Goal: Transaction & Acquisition: Purchase product/service

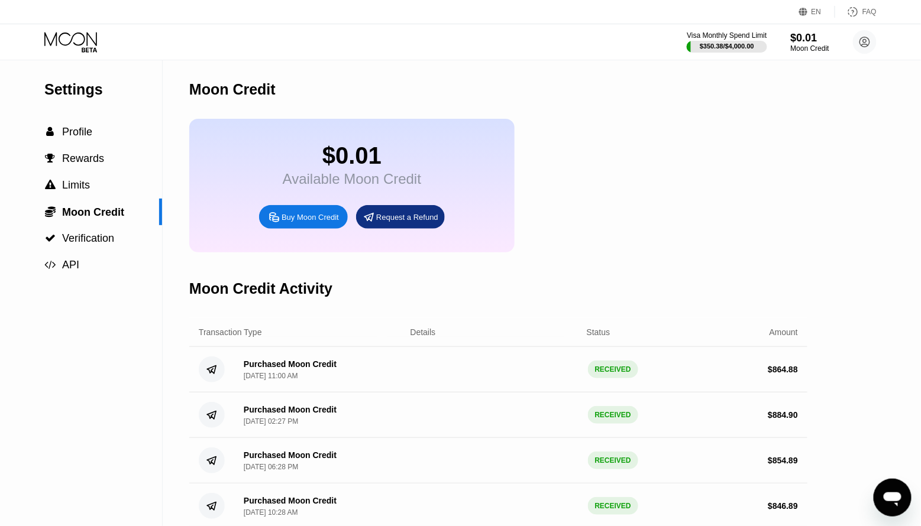
click at [88, 50] on icon at bounding box center [71, 42] width 55 height 21
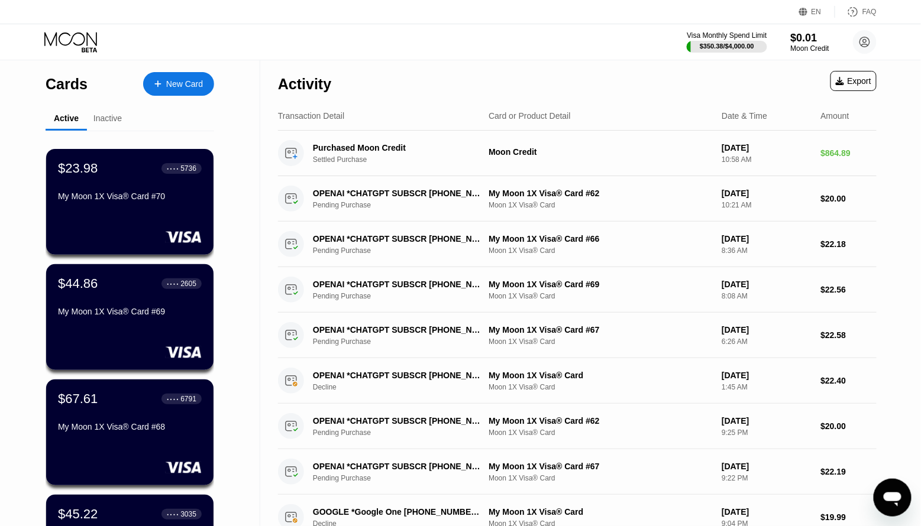
click at [166, 82] on div "New Card" at bounding box center [184, 84] width 37 height 10
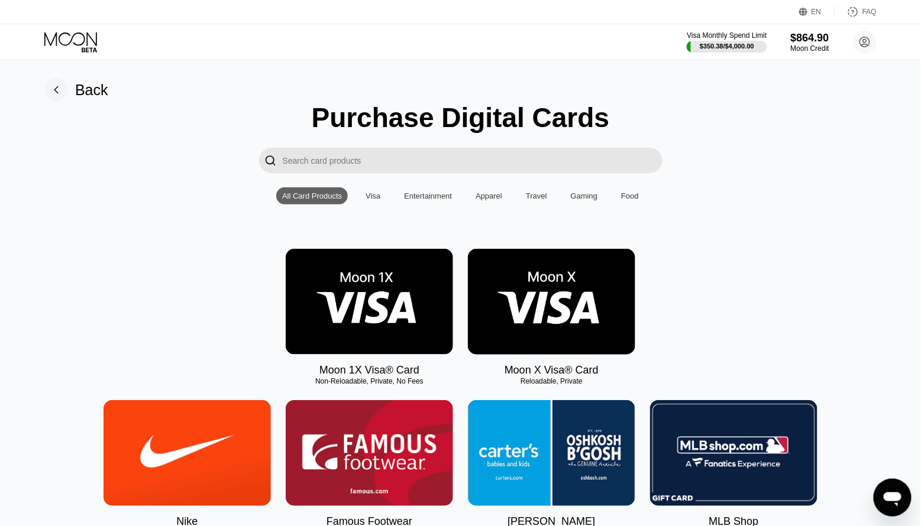
click at [341, 305] on img at bounding box center [369, 302] width 167 height 106
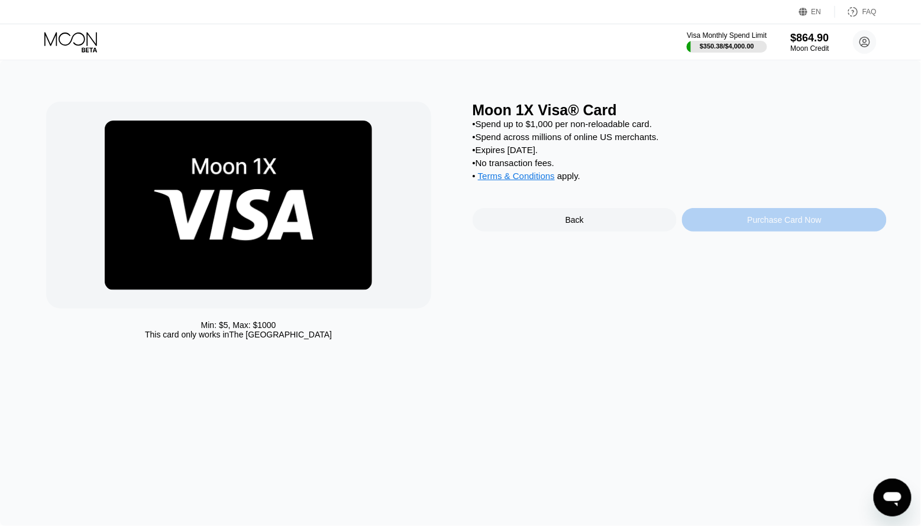
click at [771, 231] on div "Purchase Card Now" at bounding box center [784, 220] width 205 height 24
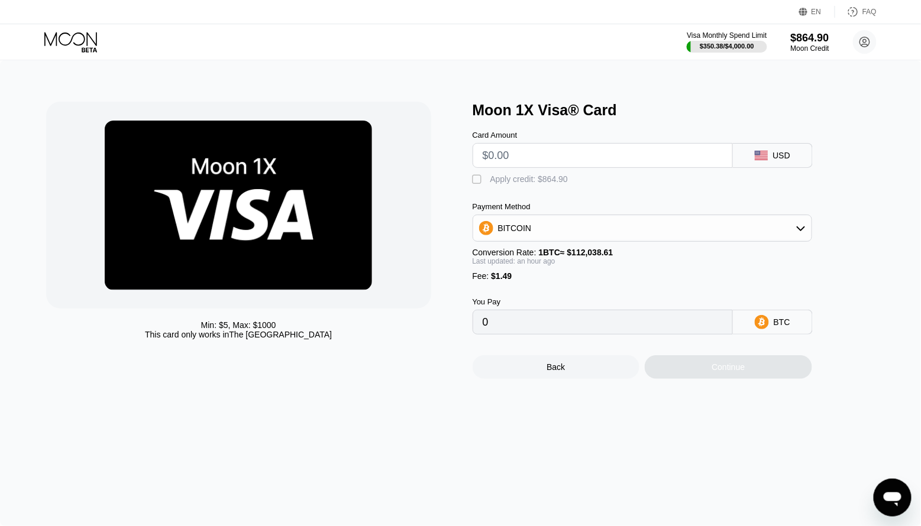
click at [600, 157] on input "text" at bounding box center [603, 156] width 240 height 24
type input "$9"
type input "0.00009379"
type input "$90"
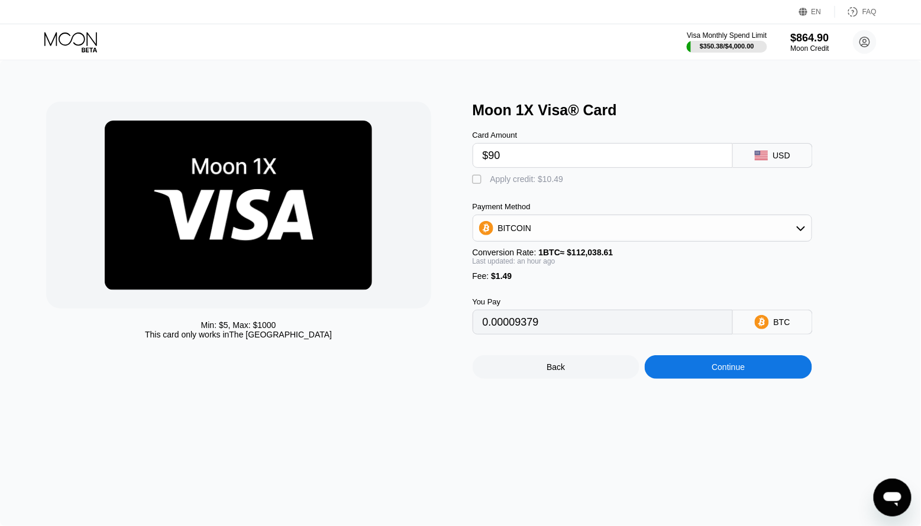
type input "0.00081797"
type input "$90"
click at [490, 179] on div "Apply credit: $91.49" at bounding box center [526, 179] width 73 height 9
type input "0"
click at [694, 371] on div "Continue" at bounding box center [728, 368] width 167 height 24
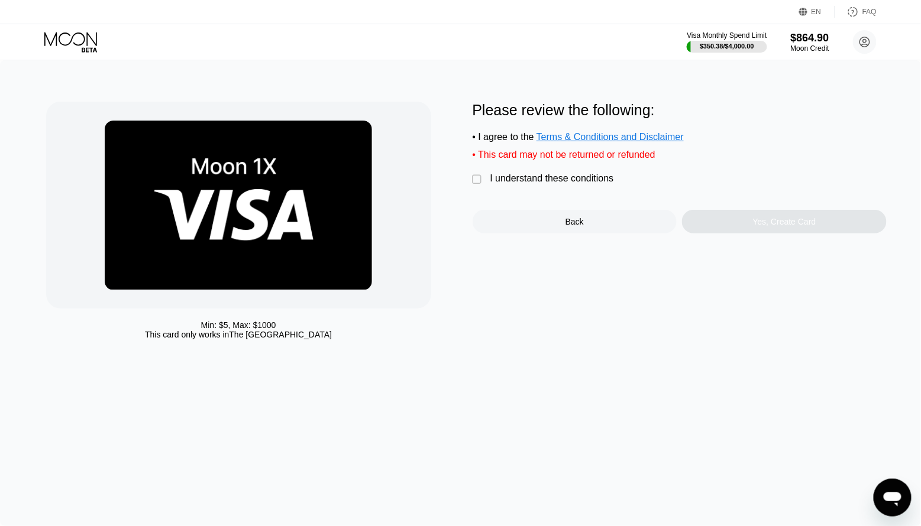
click at [528, 176] on div "I understand these conditions" at bounding box center [552, 178] width 124 height 11
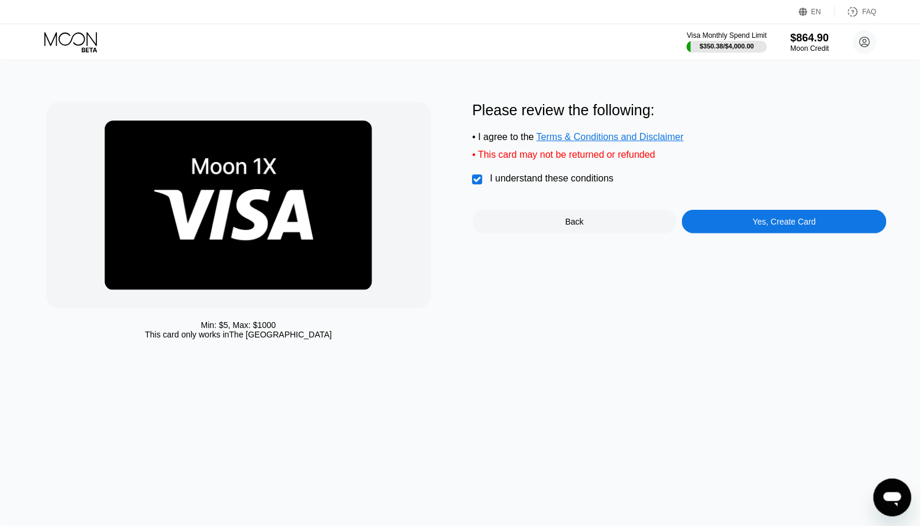
click at [800, 224] on div "Yes, Create Card" at bounding box center [784, 221] width 63 height 9
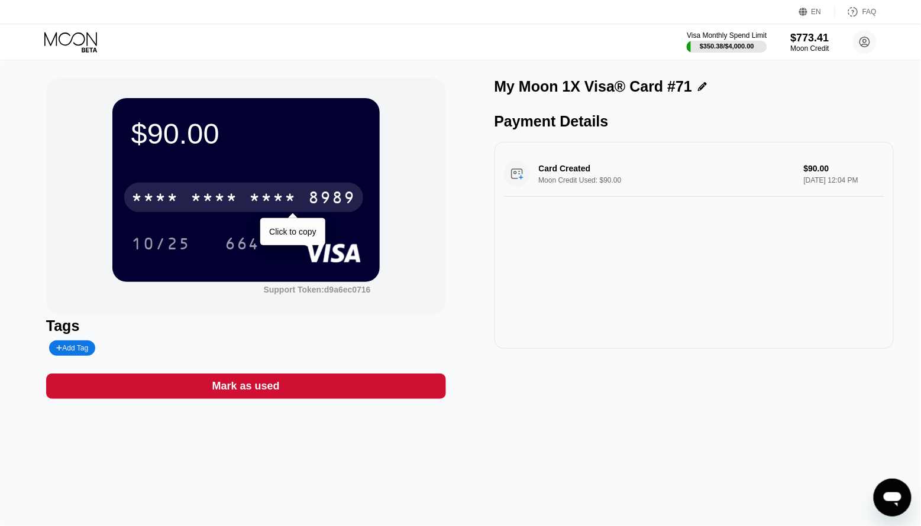
click at [279, 196] on div "* * * *" at bounding box center [273, 199] width 47 height 19
click at [234, 206] on div "6500" at bounding box center [213, 199] width 47 height 19
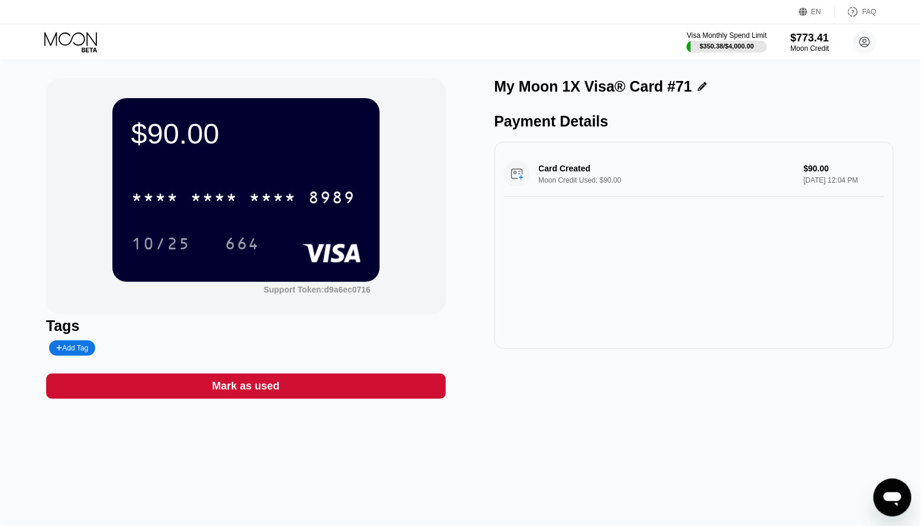
click at [76, 47] on icon at bounding box center [71, 42] width 55 height 21
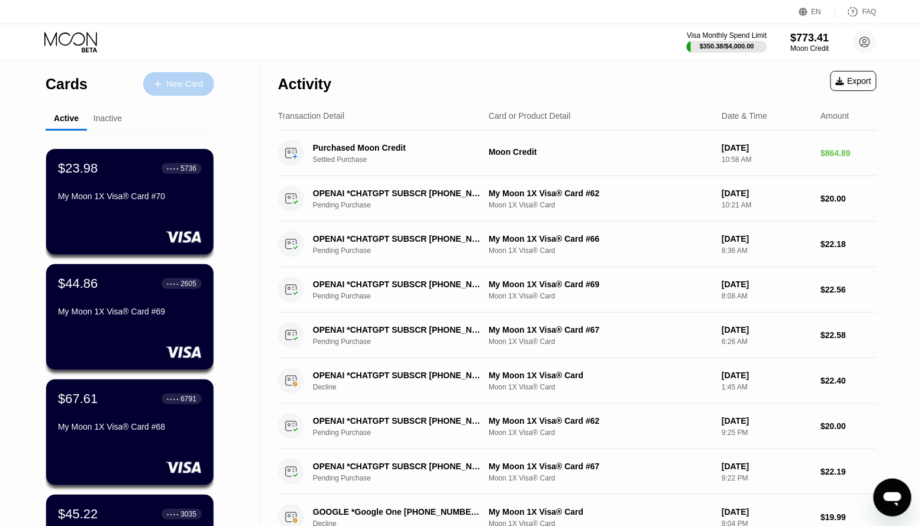
click at [158, 77] on div "New Card" at bounding box center [178, 84] width 71 height 24
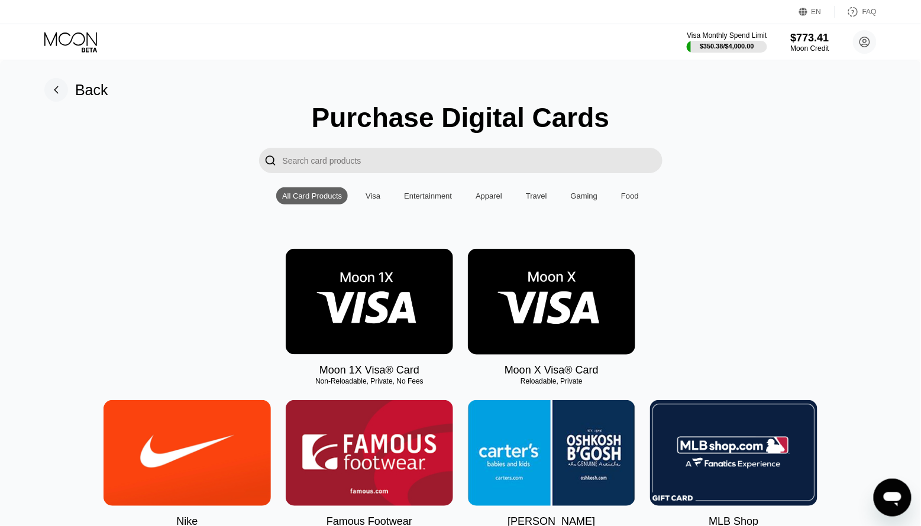
click at [416, 289] on img at bounding box center [369, 302] width 167 height 106
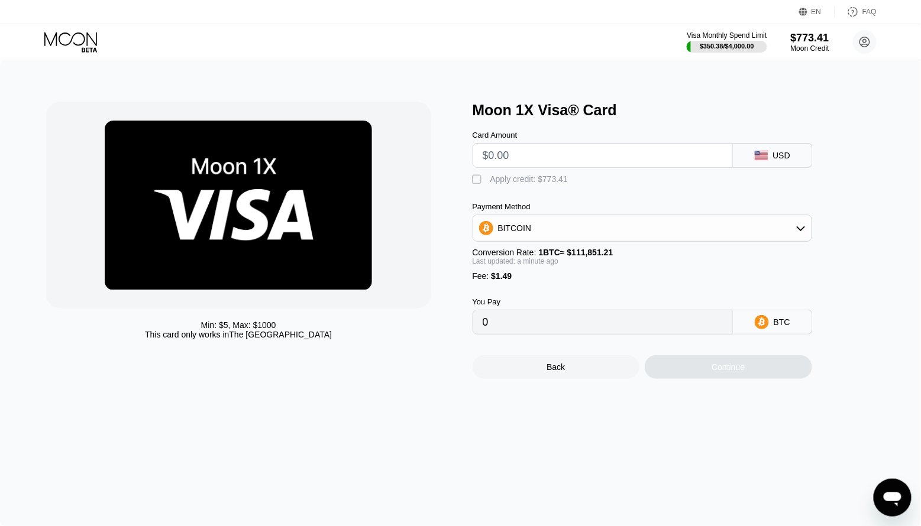
click at [592, 154] on input "text" at bounding box center [603, 156] width 240 height 24
type input "$9"
type input "0.00009379"
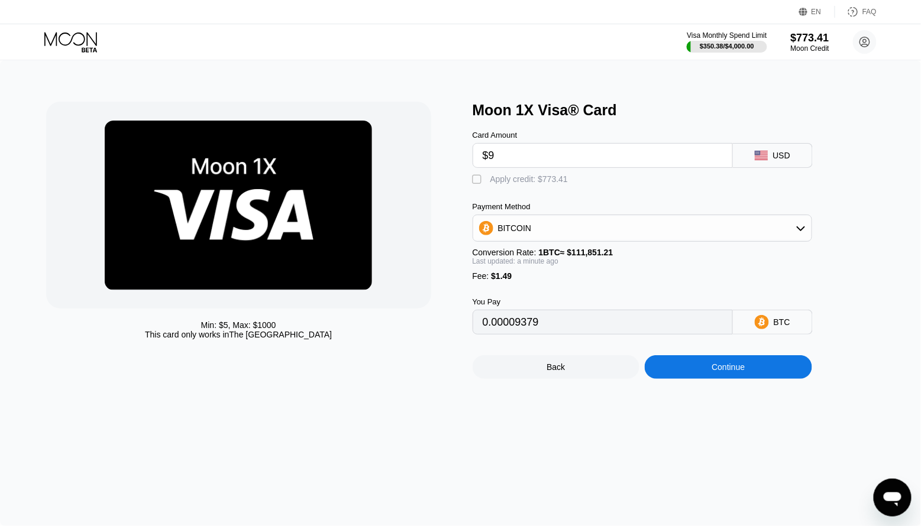
type input "$90"
type input "0.00081797"
type input "$90"
click at [499, 187] on div "Card Amount $90 USD  Apply credit: $91.49 Payment Method BITCOIN Conversion Ra…" at bounding box center [662, 227] width 379 height 216
click at [496, 182] on div "Apply credit: $91.49" at bounding box center [526, 179] width 73 height 9
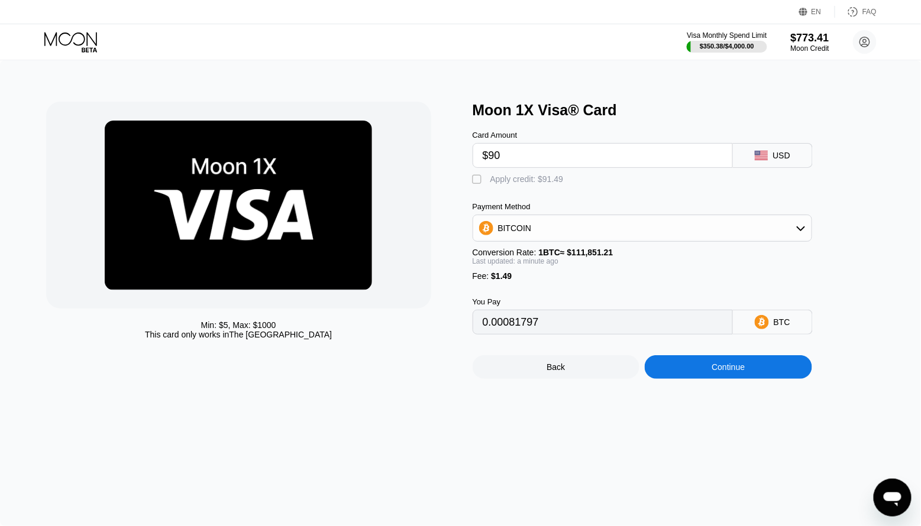
type input "0"
click at [668, 363] on div "Continue" at bounding box center [728, 368] width 167 height 24
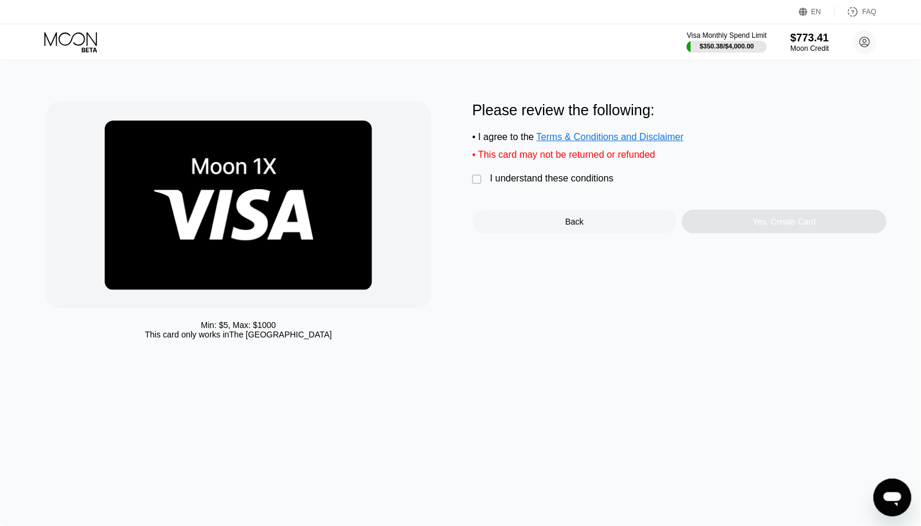
click at [510, 178] on div "I understand these conditions" at bounding box center [552, 178] width 124 height 11
click at [741, 226] on div "Yes, Create Card" at bounding box center [784, 222] width 205 height 24
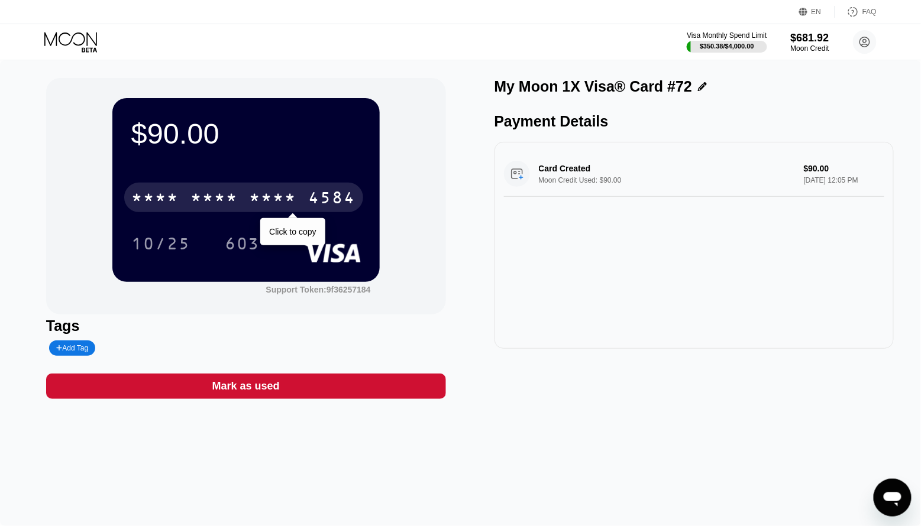
click at [277, 199] on div "* * * *" at bounding box center [273, 199] width 47 height 19
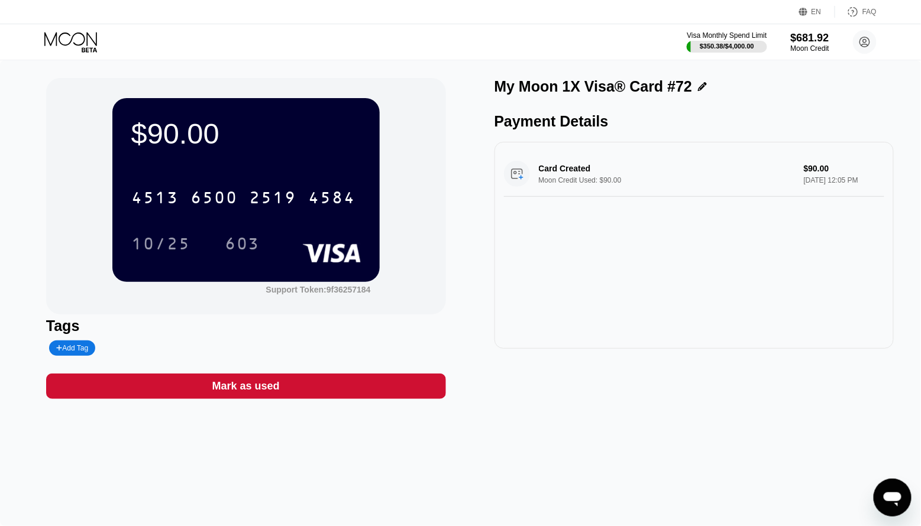
click at [90, 44] on icon at bounding box center [71, 42] width 55 height 21
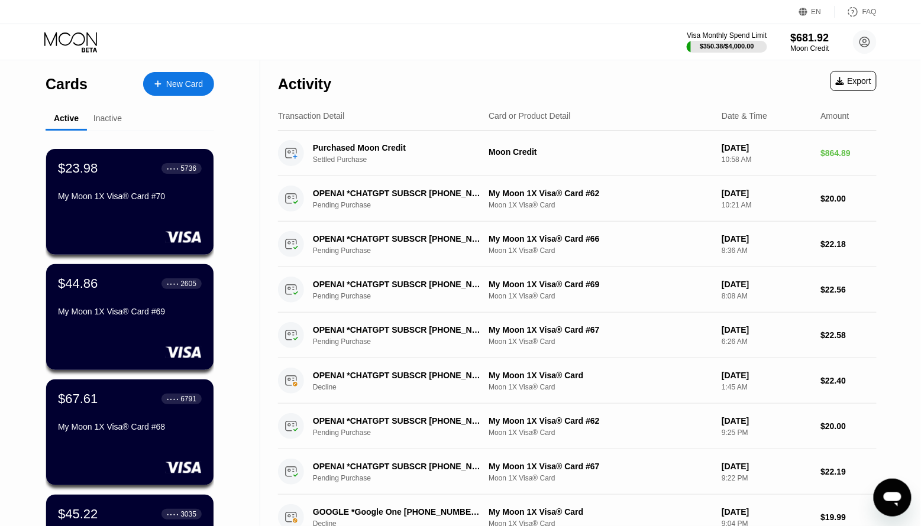
click at [159, 80] on icon at bounding box center [157, 84] width 7 height 8
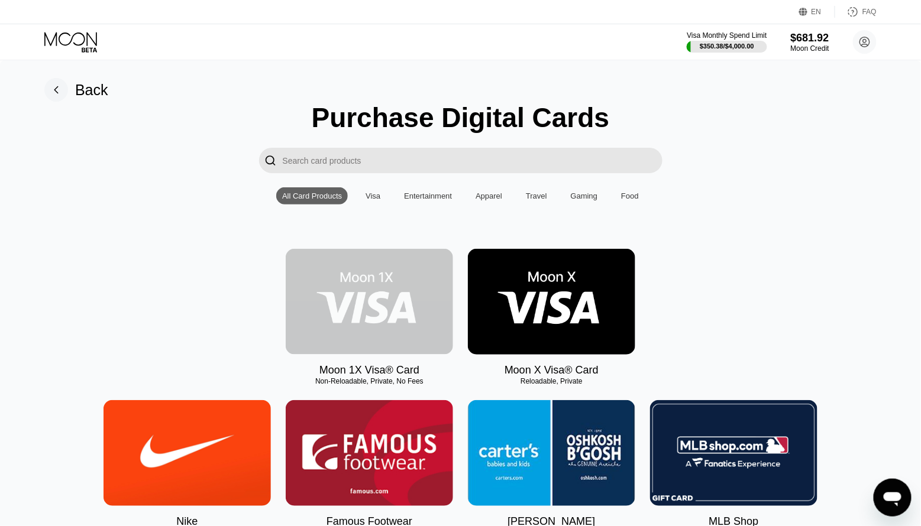
click at [316, 307] on img at bounding box center [369, 302] width 167 height 106
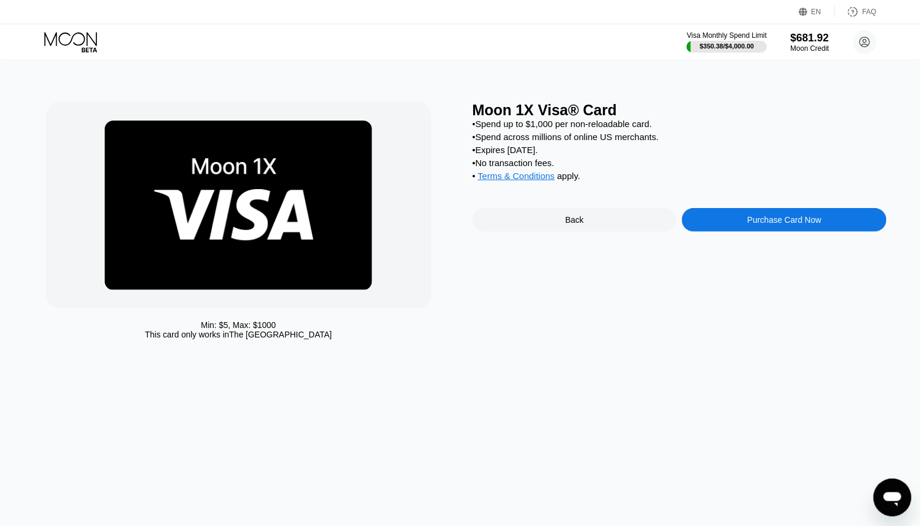
click at [731, 217] on div "Purchase Card Now" at bounding box center [784, 220] width 205 height 24
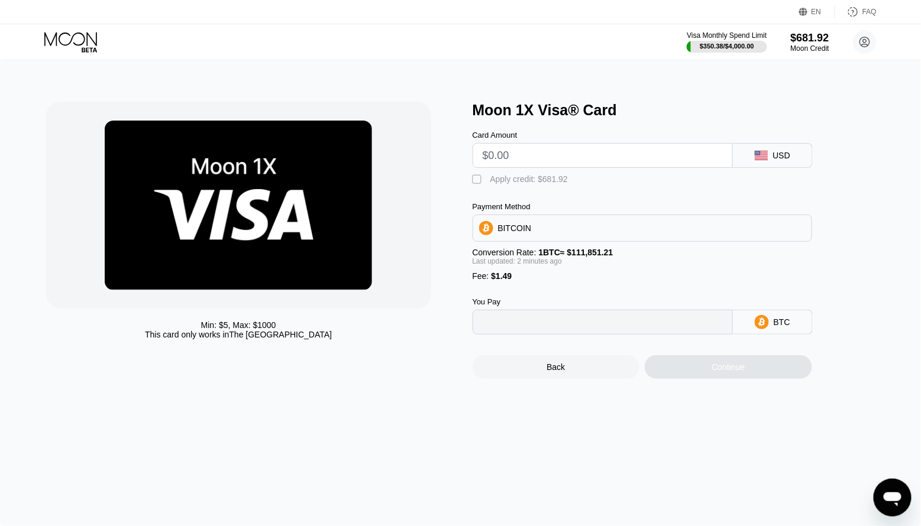
type input "0"
click at [509, 159] on input "text" at bounding box center [603, 156] width 240 height 24
type input "$90"
type input "0.00081797"
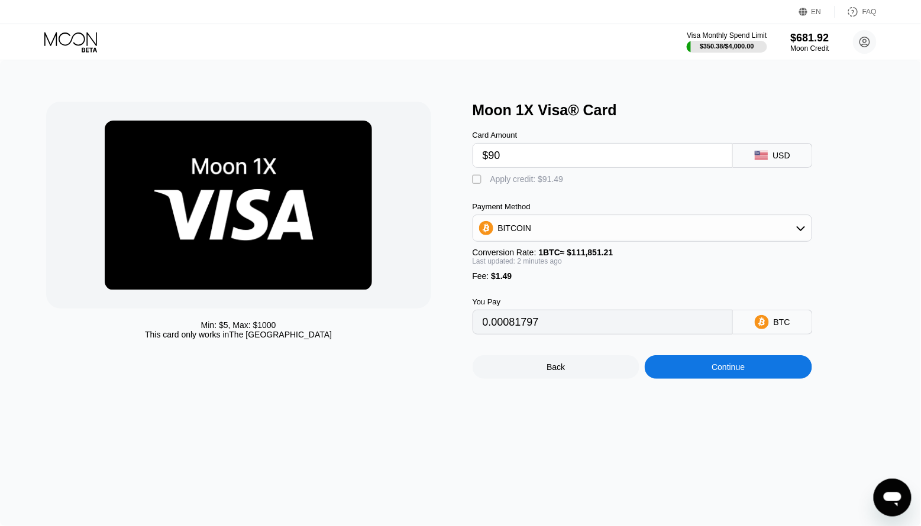
type input "$90"
click at [492, 180] on div "Apply credit: $91.49" at bounding box center [526, 179] width 73 height 9
type input "0"
click at [709, 365] on div "Continue" at bounding box center [728, 368] width 167 height 24
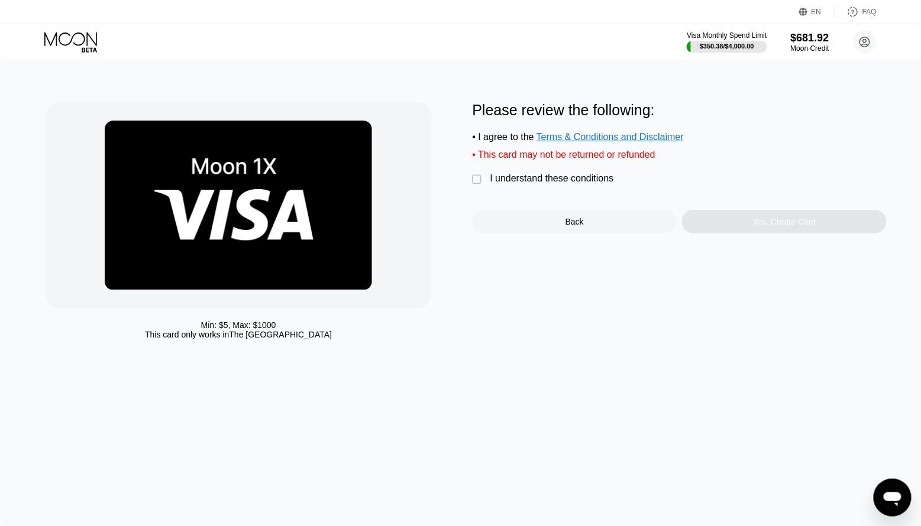
click at [561, 180] on div "I understand these conditions" at bounding box center [552, 178] width 124 height 11
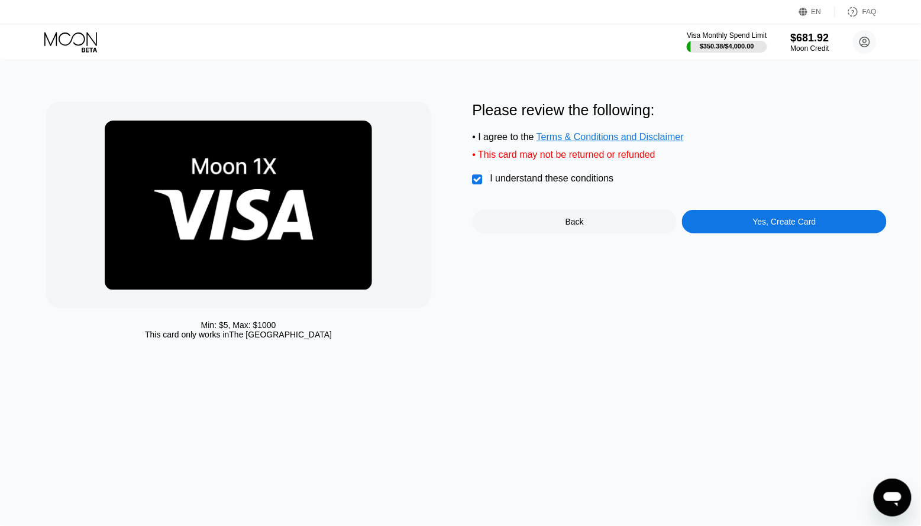
click at [733, 211] on div "Please review the following: • I agree to the Terms & Conditions and Disclaimer…" at bounding box center [680, 168] width 415 height 132
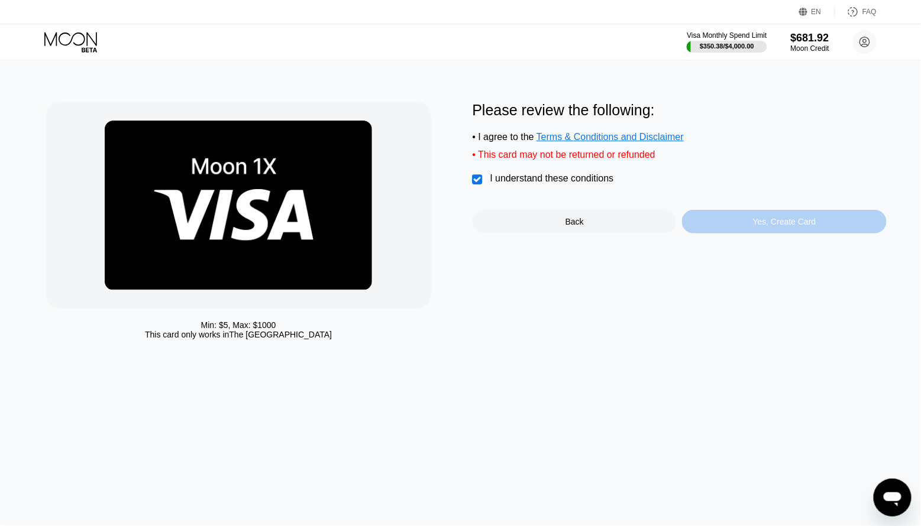
click at [738, 233] on div "Yes, Create Card" at bounding box center [784, 222] width 205 height 24
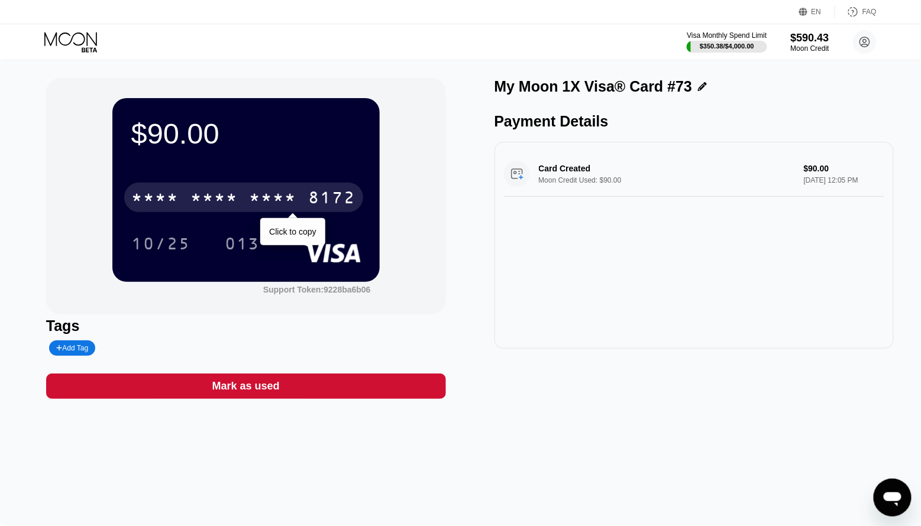
click at [317, 199] on div "8172" at bounding box center [332, 199] width 47 height 19
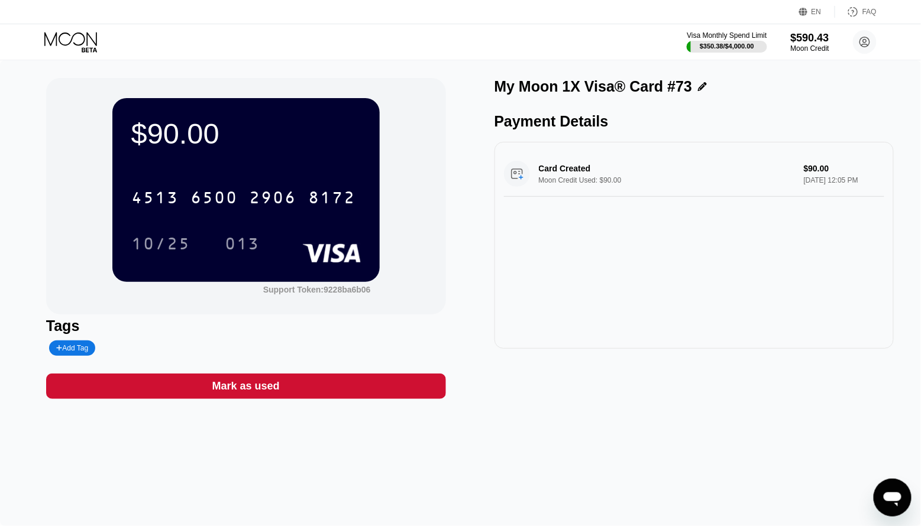
click at [63, 41] on icon at bounding box center [71, 42] width 55 height 21
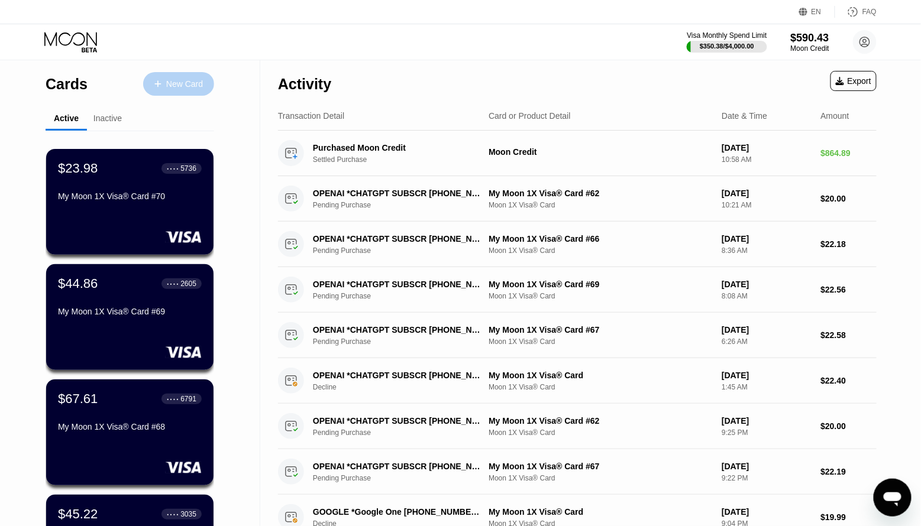
click at [170, 79] on div "New Card" at bounding box center [184, 84] width 37 height 10
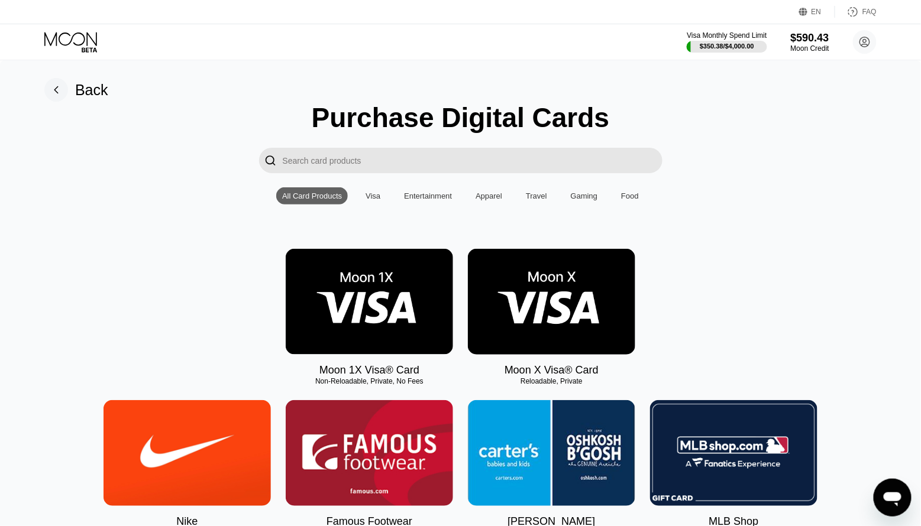
click at [417, 336] on img at bounding box center [369, 302] width 167 height 106
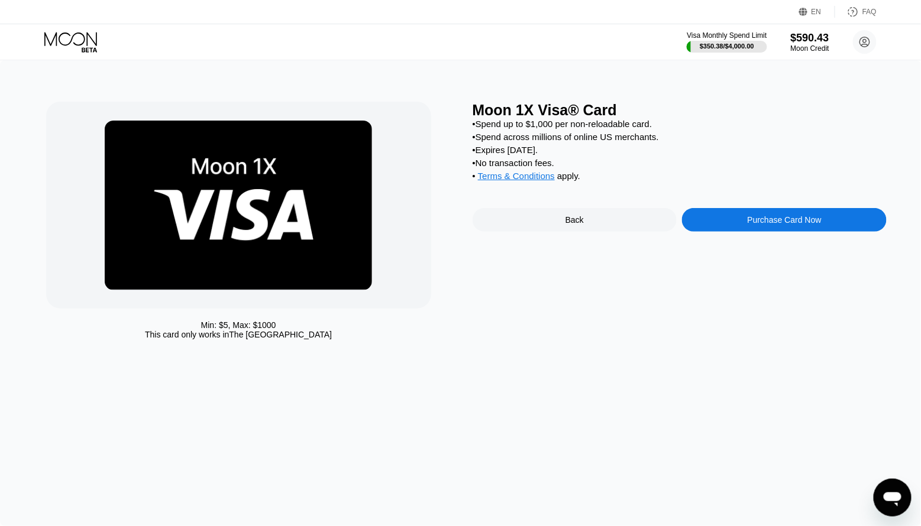
click at [739, 215] on div "Purchase Card Now" at bounding box center [784, 220] width 205 height 24
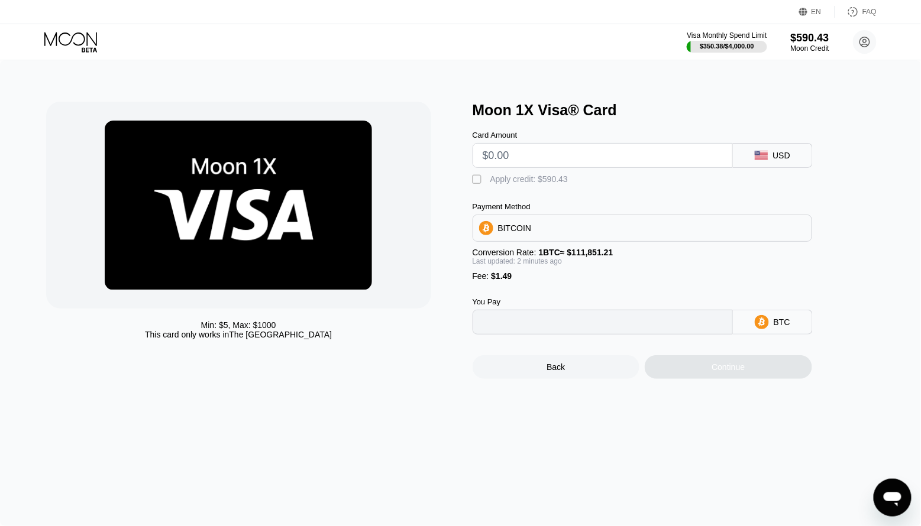
type input "0"
click at [537, 156] on input "text" at bounding box center [603, 156] width 240 height 24
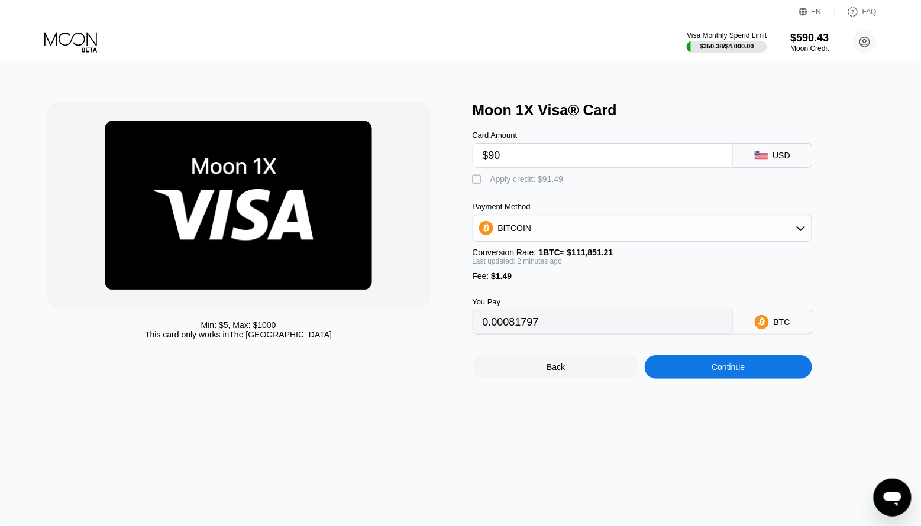
type input "$90"
click at [490, 176] on div "Apply credit: $91.49" at bounding box center [526, 179] width 73 height 9
type input "0"
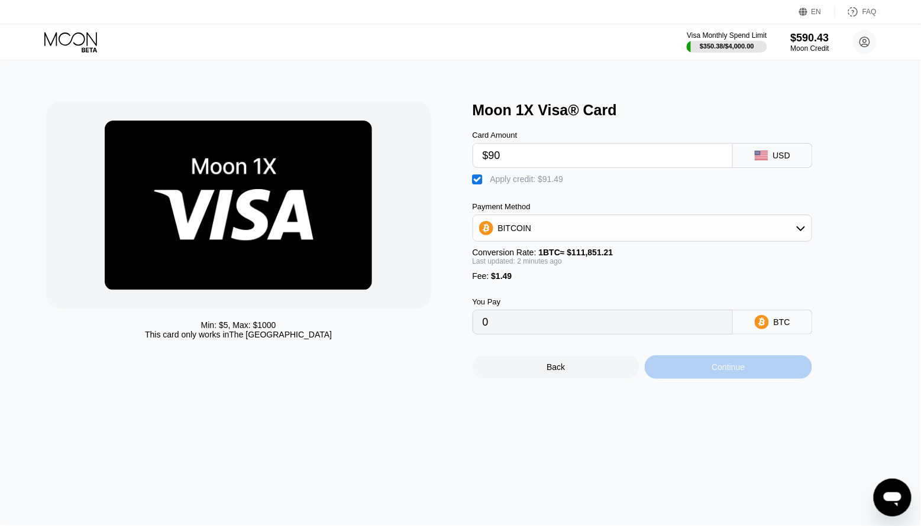
click at [670, 366] on div "Continue" at bounding box center [728, 368] width 167 height 24
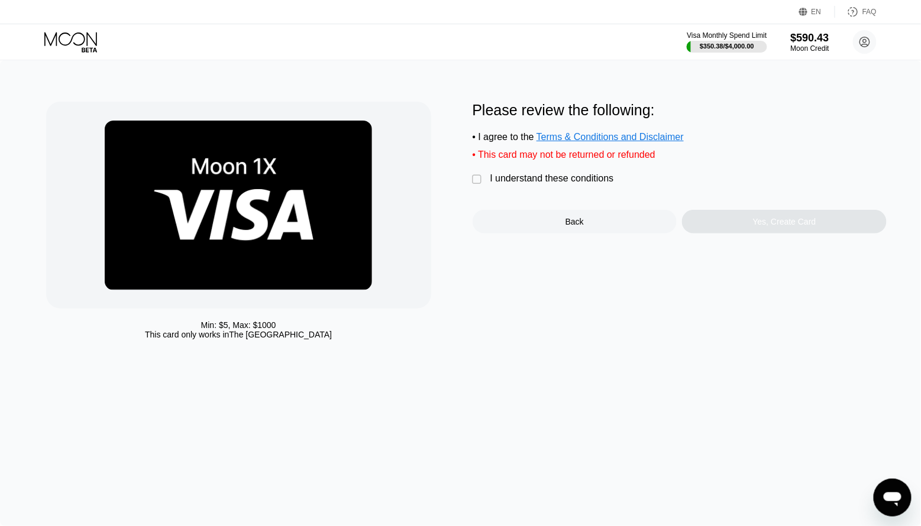
click at [562, 180] on div "I understand these conditions" at bounding box center [552, 178] width 124 height 11
click at [753, 219] on div "Yes, Create Card" at bounding box center [784, 221] width 63 height 9
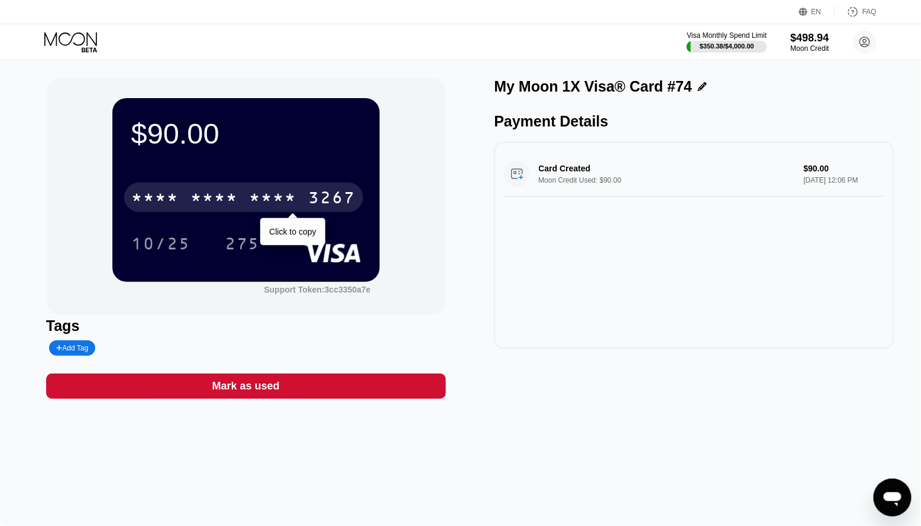
click at [292, 195] on div "* * * *" at bounding box center [273, 199] width 47 height 19
click at [865, 42] on icon at bounding box center [865, 42] width 7 height 7
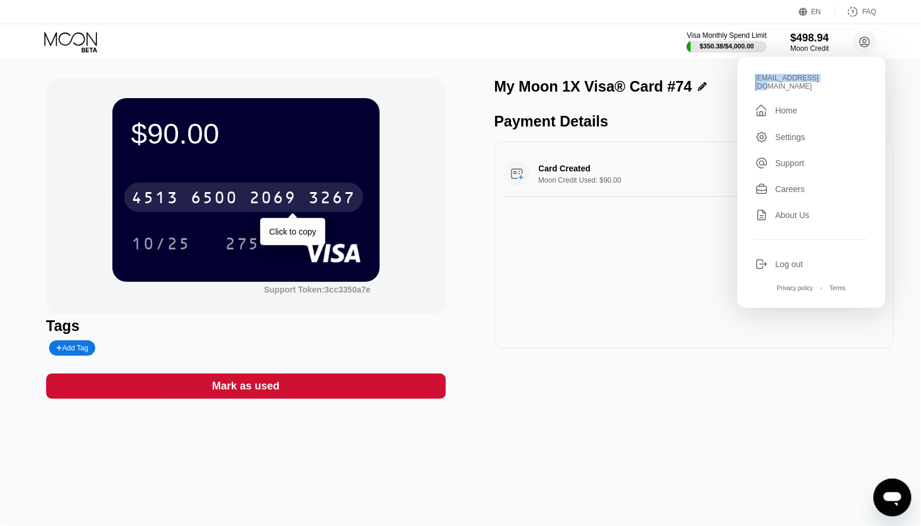
drag, startPoint x: 822, startPoint y: 76, endPoint x: 749, endPoint y: 76, distance: 72.8
click at [749, 76] on div "[EMAIL_ADDRESS][DOMAIN_NAME]  Home Settings Support Careers About Us Log out P…" at bounding box center [812, 182] width 148 height 251
copy div "[EMAIL_ADDRESS][DOMAIN_NAME]"
